Goal: Task Accomplishment & Management: Manage account settings

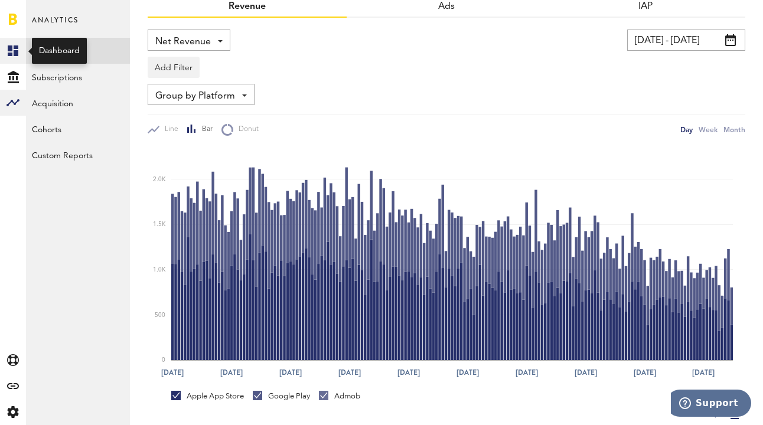
click at [11, 48] on icon at bounding box center [13, 50] width 11 height 11
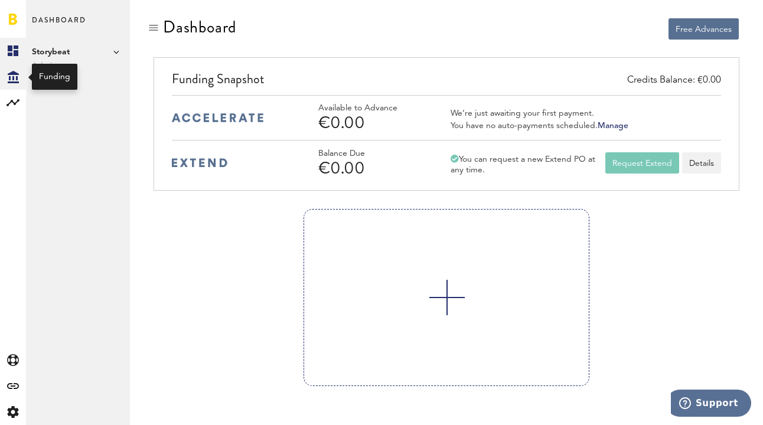
click at [12, 77] on icon at bounding box center [13, 77] width 11 height 12
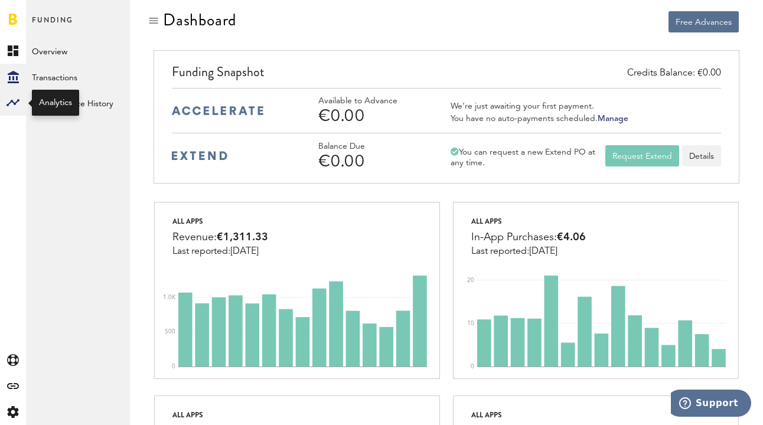
click at [9, 96] on rect at bounding box center [13, 103] width 14 height 14
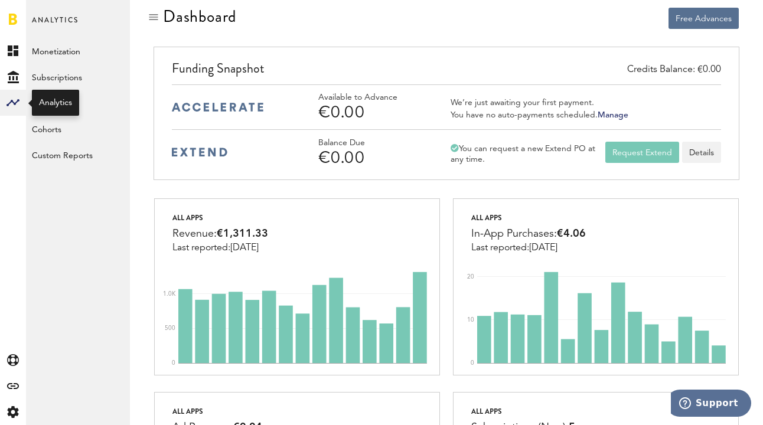
scroll to position [4, 0]
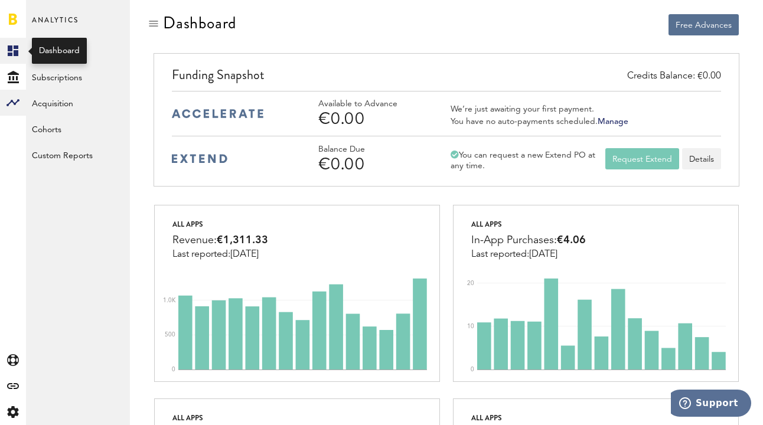
click at [12, 51] on rect at bounding box center [13, 51] width 14 height 14
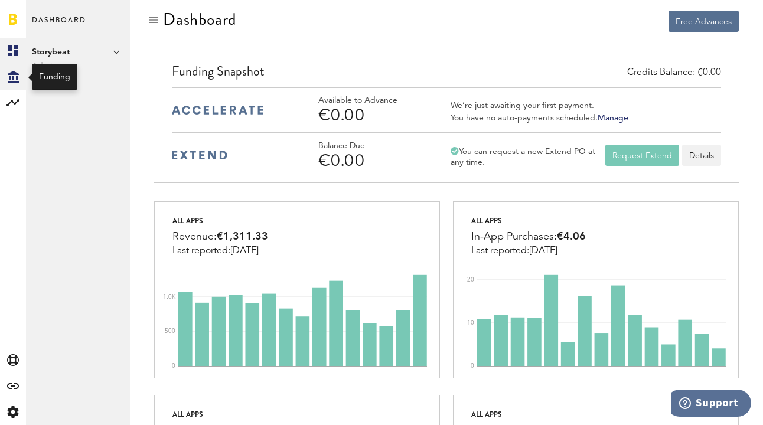
click at [14, 71] on icon "Created with Sketch." at bounding box center [13, 77] width 11 height 12
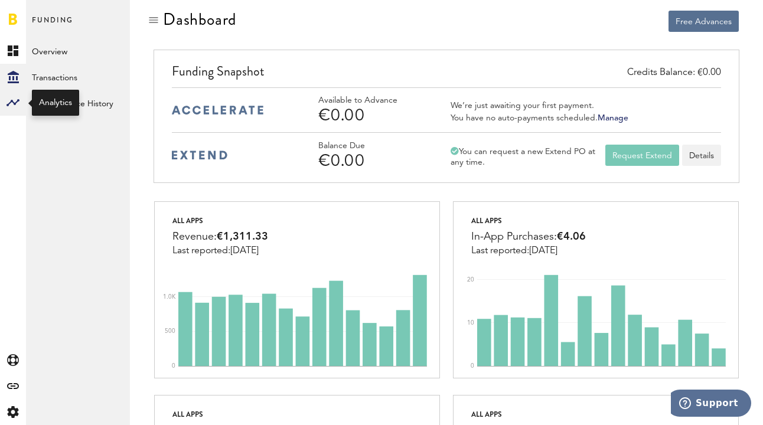
click at [15, 99] on rect at bounding box center [13, 103] width 14 height 14
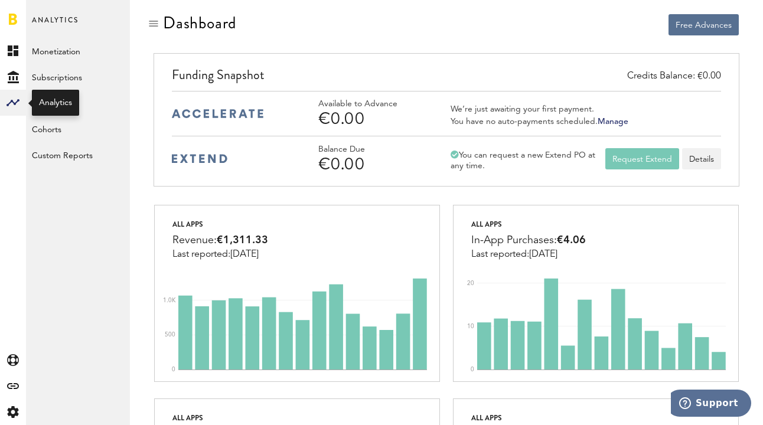
scroll to position [4, 0]
click at [14, 98] on rect at bounding box center [13, 103] width 14 height 14
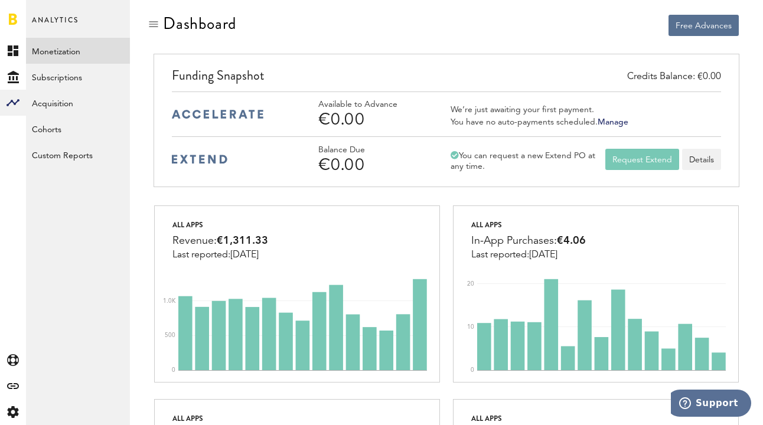
click at [51, 51] on link "Monetization" at bounding box center [78, 51] width 104 height 26
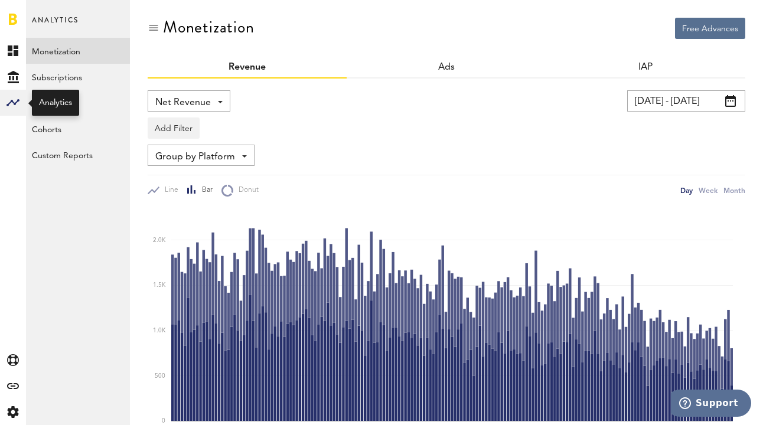
click at [15, 99] on rect at bounding box center [13, 103] width 14 height 14
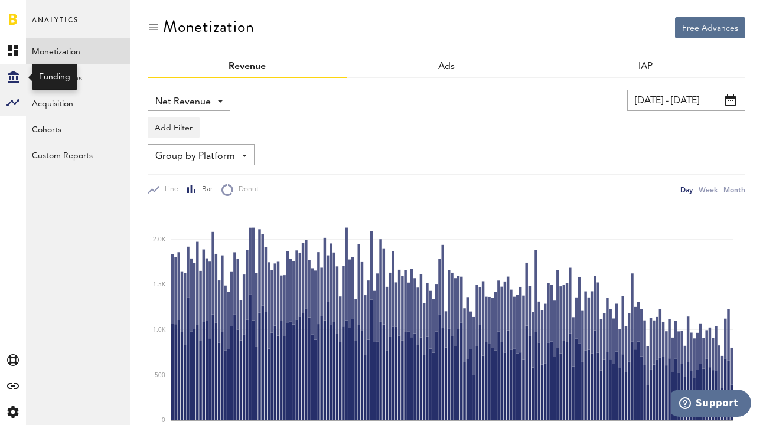
scroll to position [3, 0]
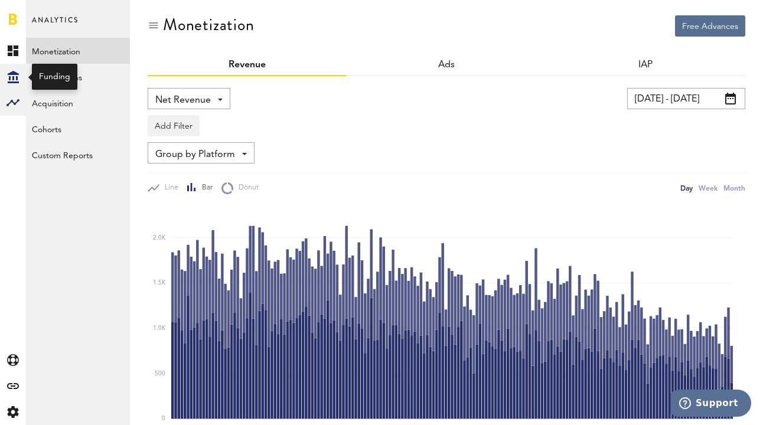
click at [13, 79] on icon at bounding box center [13, 77] width 11 height 12
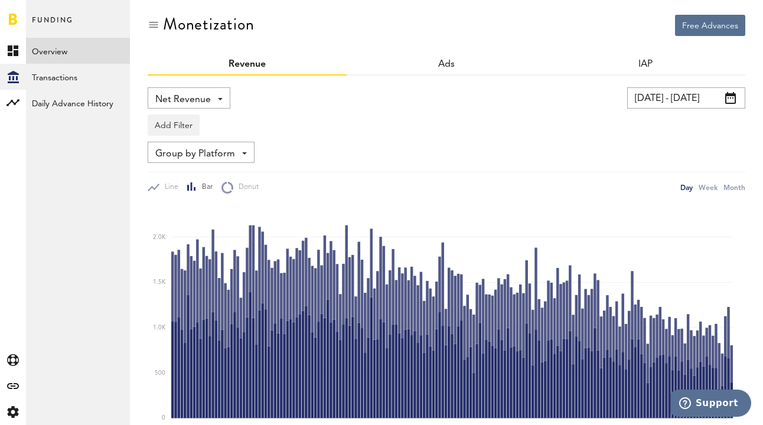
click at [38, 53] on link "Overview" at bounding box center [78, 51] width 104 height 26
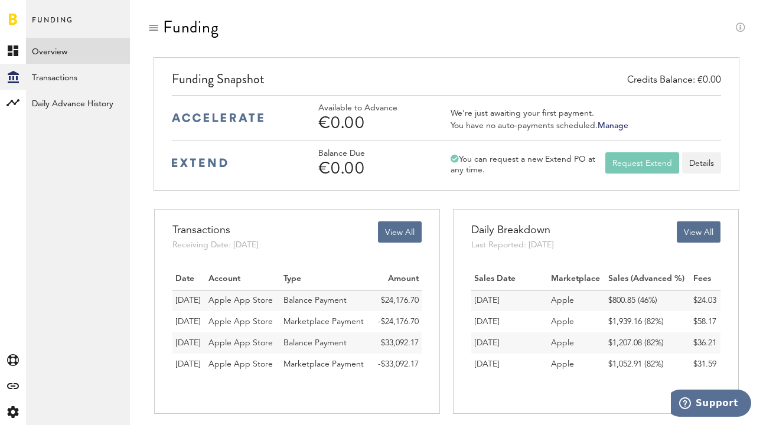
scroll to position [1, 0]
drag, startPoint x: 484, startPoint y: 110, endPoint x: 482, endPoint y: 125, distance: 14.4
click at [482, 125] on div "We’re just awaiting your first payment. You have no auto-payments scheduled. Ma…" at bounding box center [539, 117] width 178 height 29
drag, startPoint x: 508, startPoint y: 156, endPoint x: 488, endPoint y: 133, distance: 30.6
click at [499, 169] on div "You can request a new Extend PO at any time." at bounding box center [527, 163] width 155 height 21
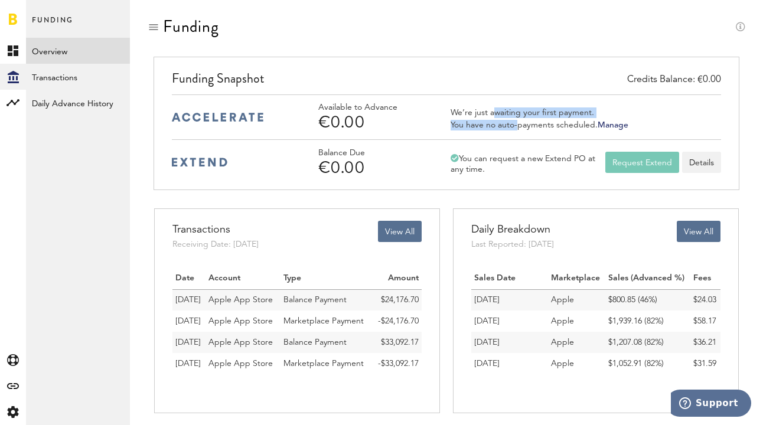
drag, startPoint x: 490, startPoint y: 112, endPoint x: 514, endPoint y: 126, distance: 28.3
click at [514, 126] on div "We’re just awaiting your first payment. You have no auto-payments scheduled. Ma…" at bounding box center [539, 117] width 178 height 29
click at [589, 120] on div "You have no auto-payments scheduled. Manage" at bounding box center [539, 125] width 178 height 11
click at [610, 126] on link "Manage" at bounding box center [612, 125] width 31 height 8
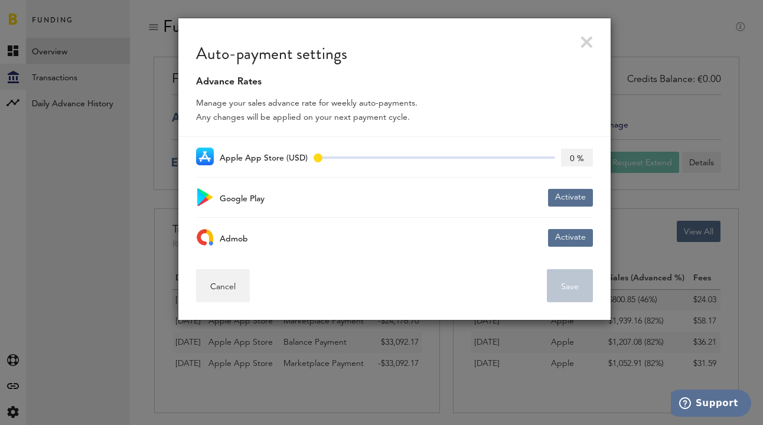
click at [587, 41] on link at bounding box center [586, 42] width 12 height 12
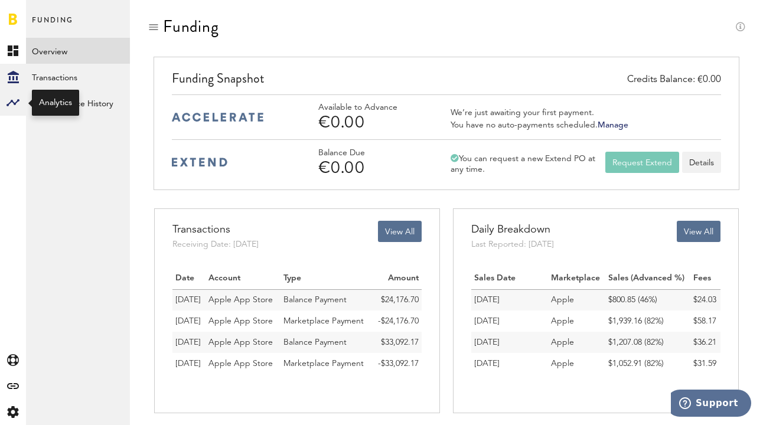
click at [8, 104] on icon at bounding box center [12, 102] width 13 height 7
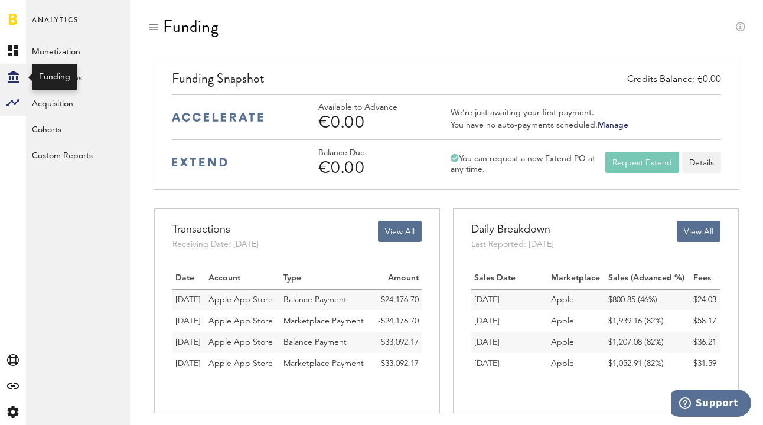
click at [11, 79] on icon "Created with Sketch." at bounding box center [13, 77] width 11 height 12
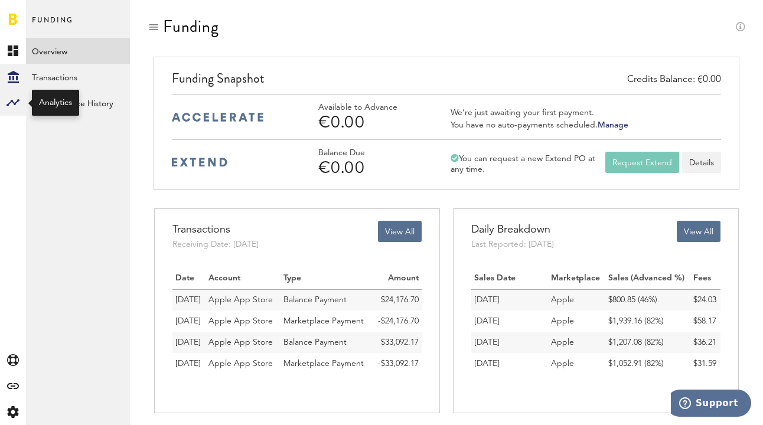
click at [11, 99] on rect at bounding box center [13, 103] width 14 height 14
click at [10, 103] on rect at bounding box center [13, 103] width 14 height 14
click at [40, 59] on link "Monetization" at bounding box center [78, 51] width 104 height 26
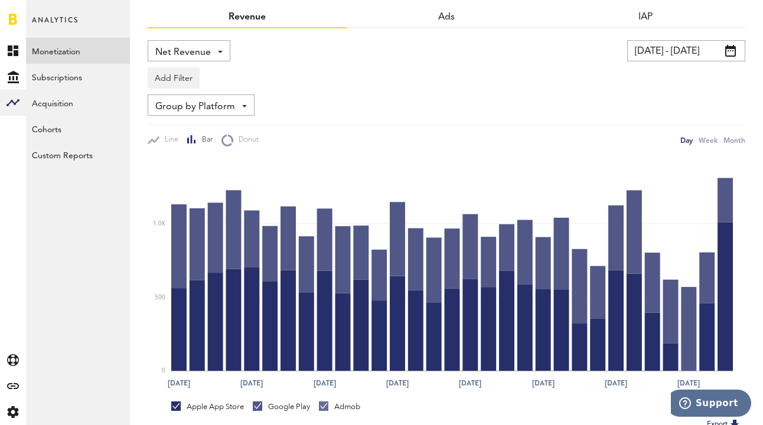
scroll to position [64, 0]
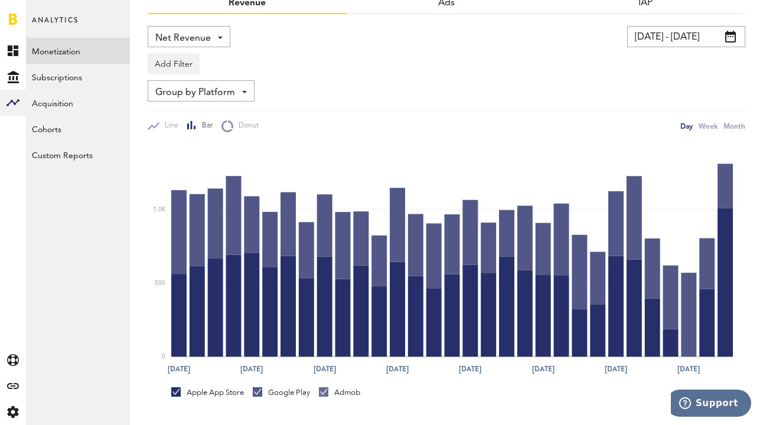
click at [648, 34] on input "03.09.25 - 03.10.25" at bounding box center [686, 36] width 118 height 21
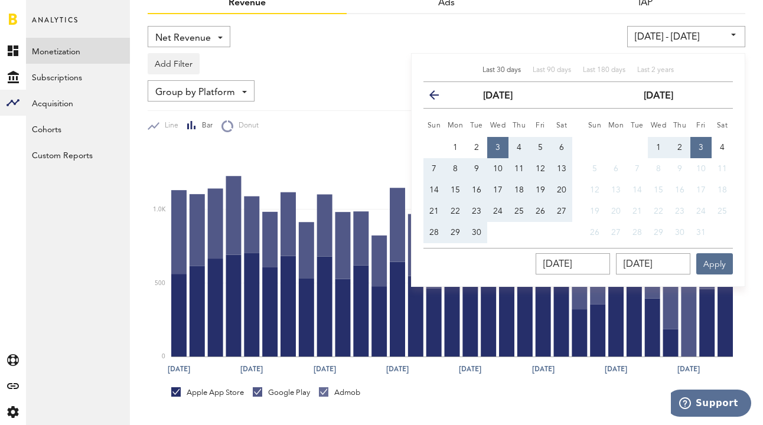
click at [751, 344] on div "Free Advances Monetization Revenue Ads IAP Net Revenue Net Revenue Gross Revenu…" at bounding box center [446, 246] width 633 height 620
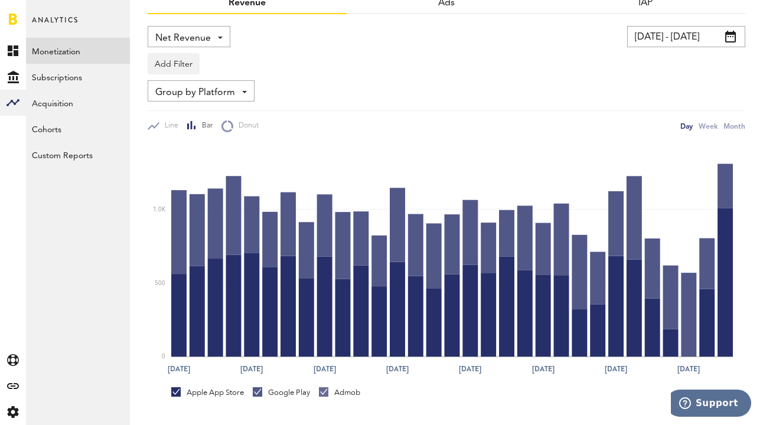
click at [678, 38] on input "03.09.25 - 03.10.25" at bounding box center [686, 36] width 118 height 21
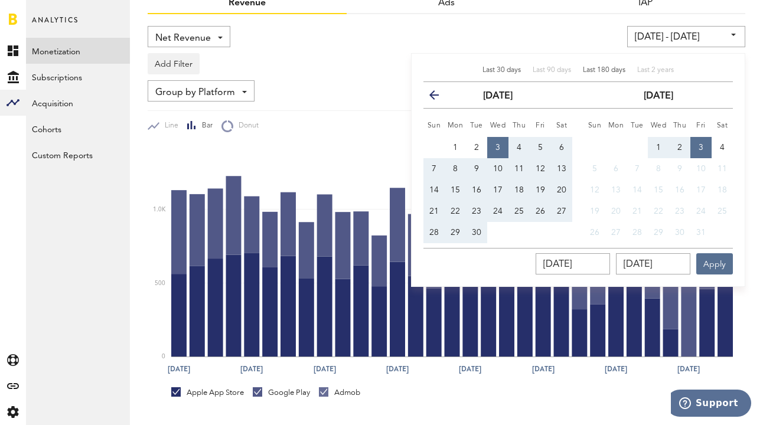
click at [610, 67] on span "Last 180 days" at bounding box center [604, 70] width 42 height 7
type input "[DATE] - [DATE]"
type input "[DATE]"
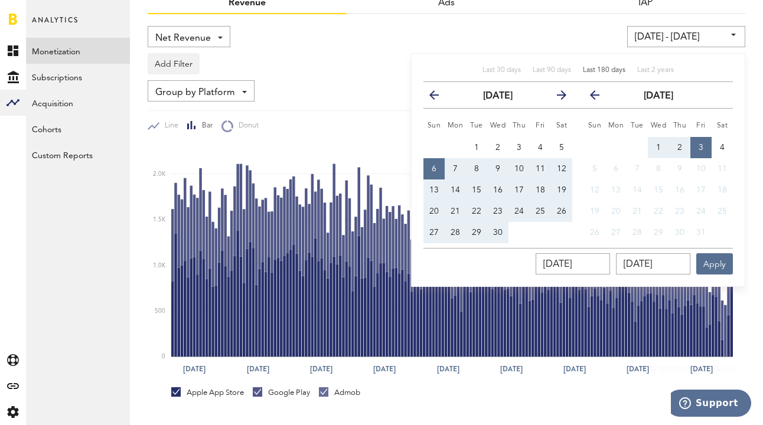
click at [749, 263] on div "Free Advances Monetization Revenue Ads IAP Net Revenue Net Revenue Gross Revenu…" at bounding box center [446, 246] width 633 height 620
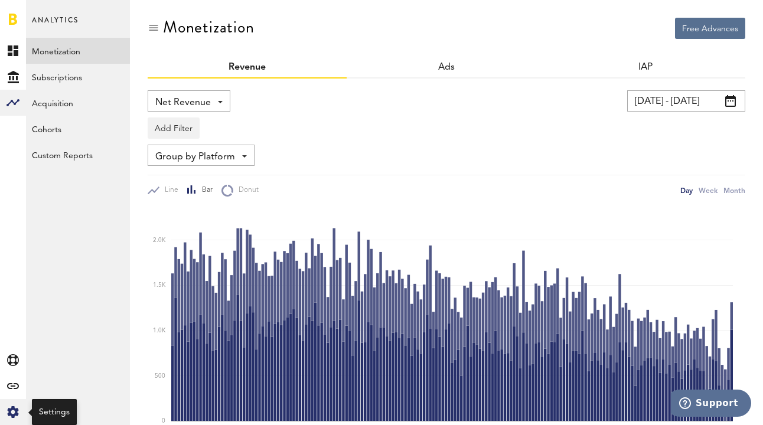
click at [14, 411] on icon "Created with Sketch." at bounding box center [13, 412] width 12 height 12
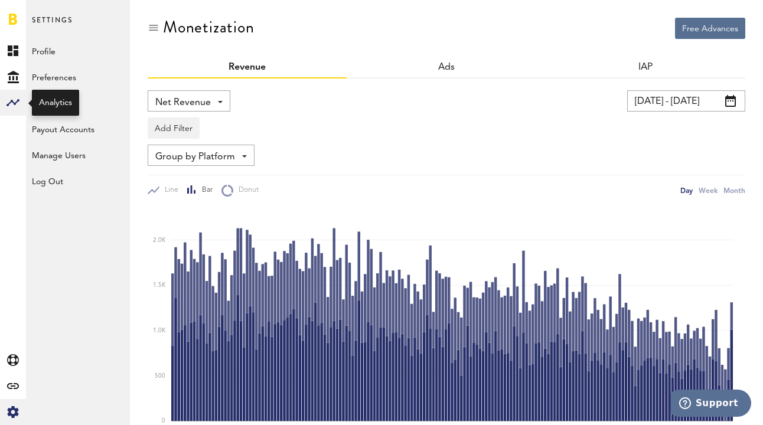
click at [9, 106] on rect at bounding box center [13, 103] width 14 height 14
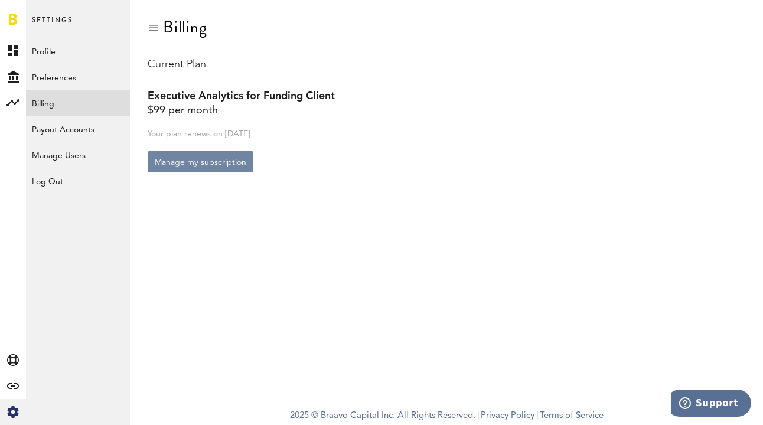
click at [210, 163] on button "Manage my subscription" at bounding box center [201, 161] width 106 height 21
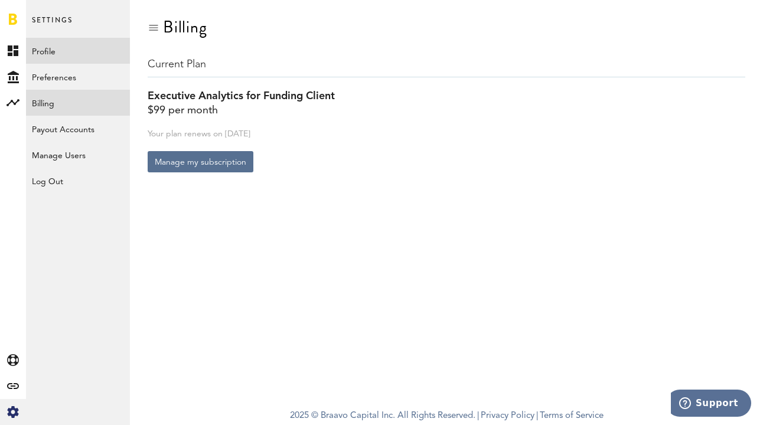
click at [48, 56] on link "Profile" at bounding box center [78, 51] width 104 height 26
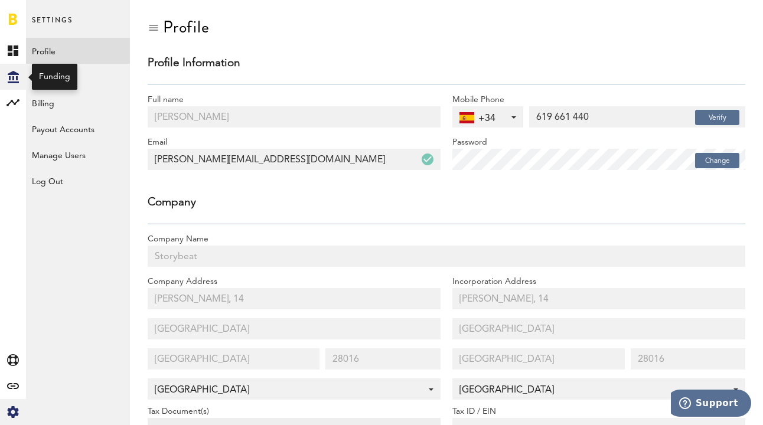
click at [8, 77] on icon "Created with Sketch." at bounding box center [13, 77] width 11 height 12
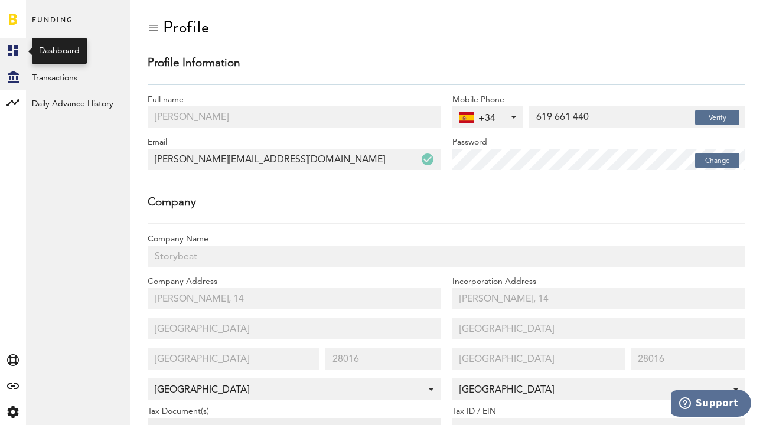
click at [11, 48] on icon at bounding box center [13, 50] width 11 height 11
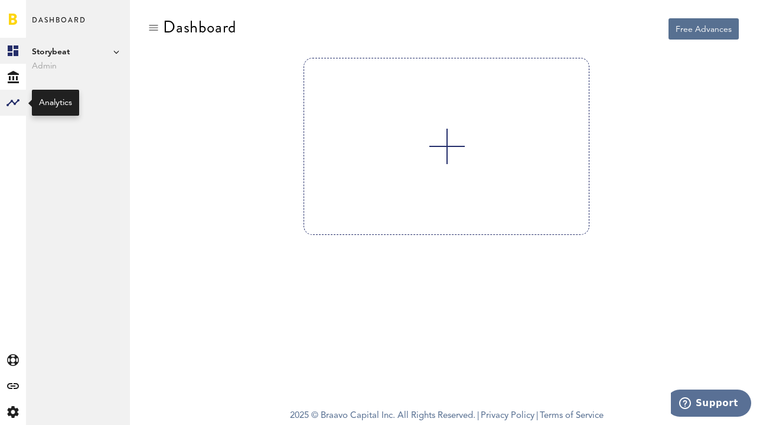
click at [10, 109] on rect at bounding box center [13, 103] width 14 height 14
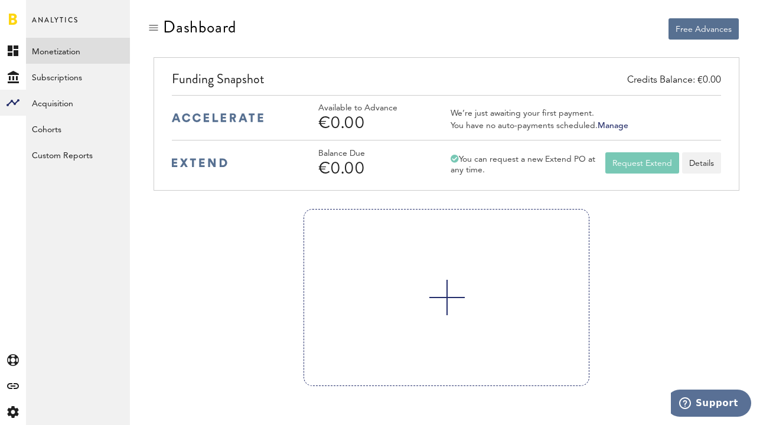
click at [45, 55] on link "Monetization" at bounding box center [78, 51] width 104 height 26
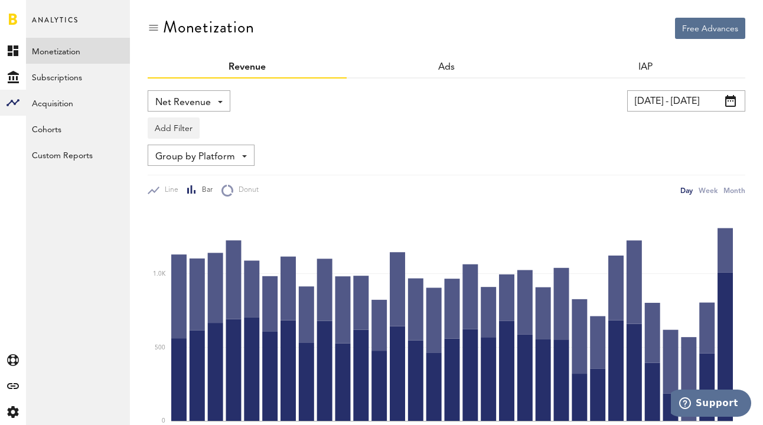
click at [700, 100] on input "03.09.25 - 03.10.25" at bounding box center [686, 100] width 118 height 21
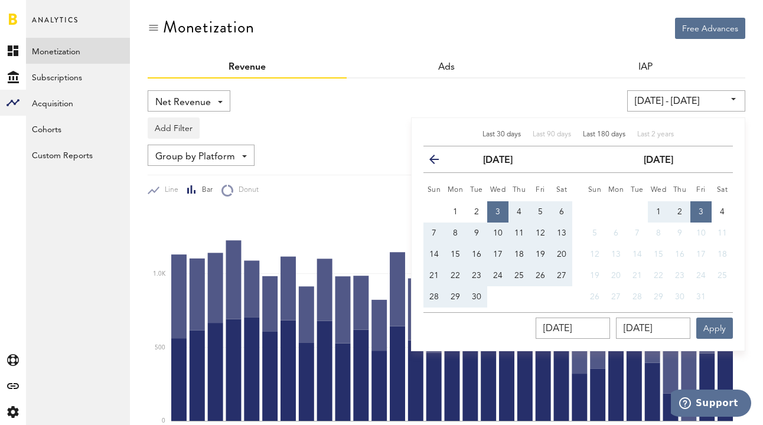
click at [607, 132] on span "Last 180 days" at bounding box center [604, 134] width 42 height 7
type input "[DATE] - [DATE]"
type input "[DATE]"
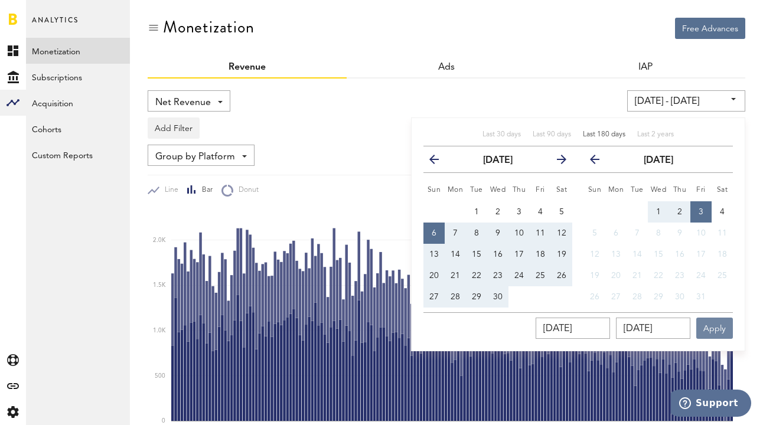
click at [716, 326] on button "Apply" at bounding box center [714, 328] width 37 height 21
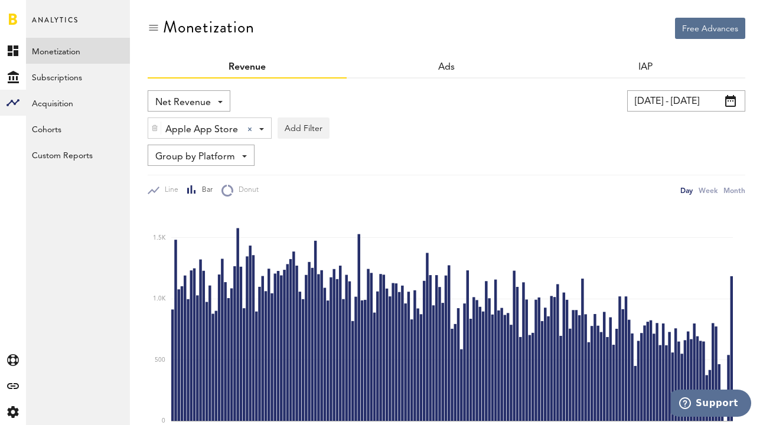
click at [60, 74] on link "Subscriptions" at bounding box center [78, 77] width 104 height 26
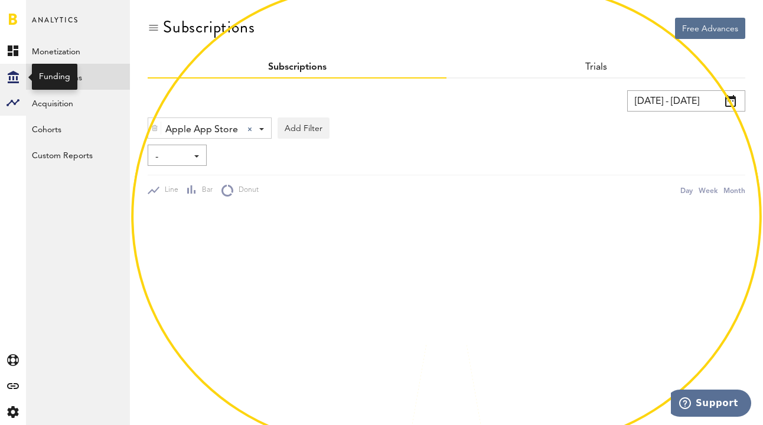
click at [12, 76] on icon at bounding box center [13, 77] width 11 height 12
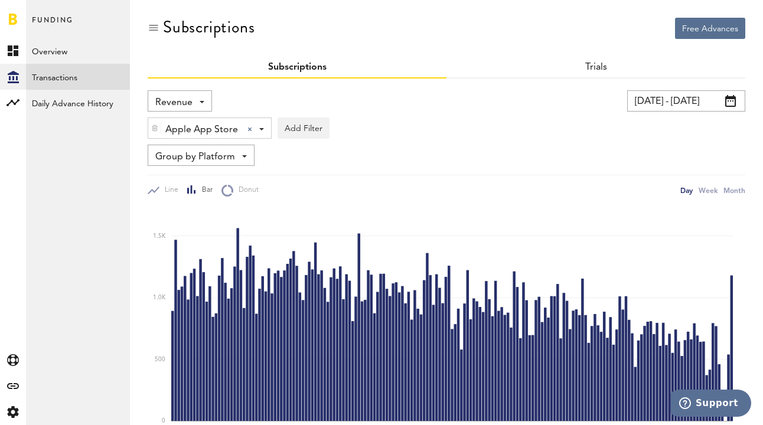
click at [60, 77] on link "Transactions" at bounding box center [78, 77] width 104 height 26
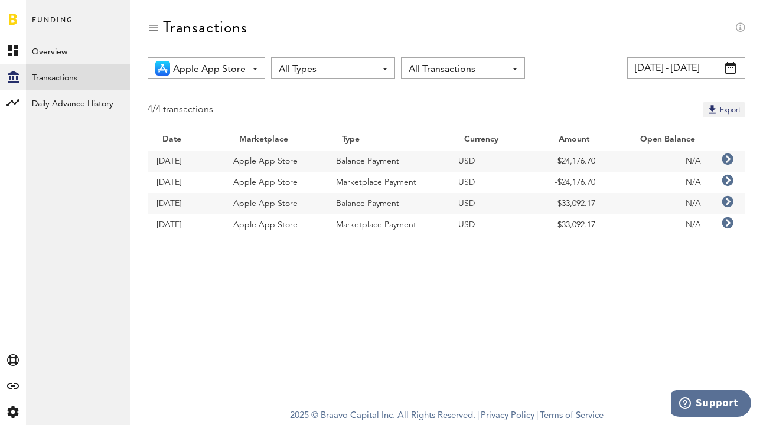
click at [674, 73] on input "[DATE] - [DATE]" at bounding box center [686, 67] width 118 height 21
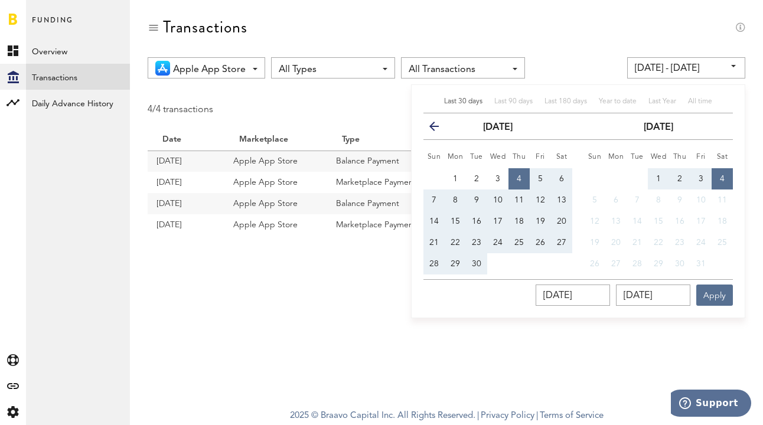
click at [439, 129] on icon "button" at bounding box center [439, 129] width 0 height 0
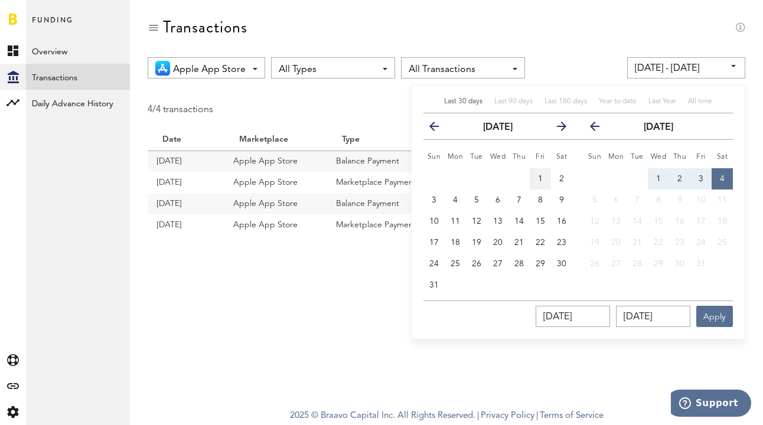
click at [535, 187] on button "1" at bounding box center [539, 178] width 21 height 21
type input "[DATE] - [DATE]"
type input "[DATE]"
click at [721, 180] on span "4" at bounding box center [722, 179] width 5 height 8
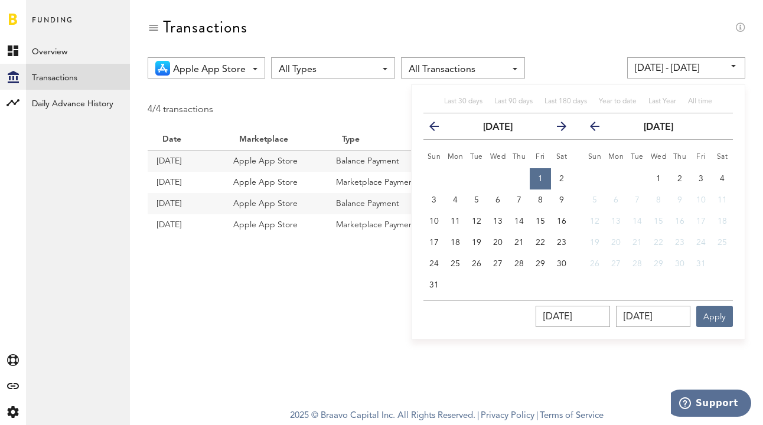
type input "[DATE] - [DATE]"
type input "[DATE]"
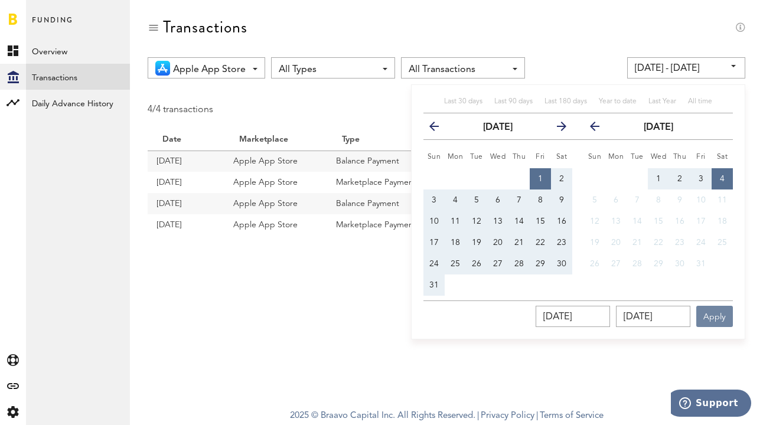
click at [714, 315] on button "Apply" at bounding box center [714, 316] width 37 height 21
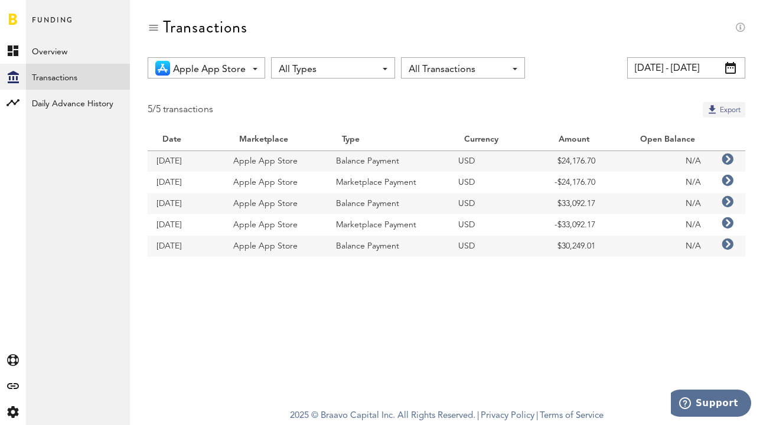
click at [720, 110] on button "Export" at bounding box center [723, 109] width 42 height 15
